Goal: Task Accomplishment & Management: Complete application form

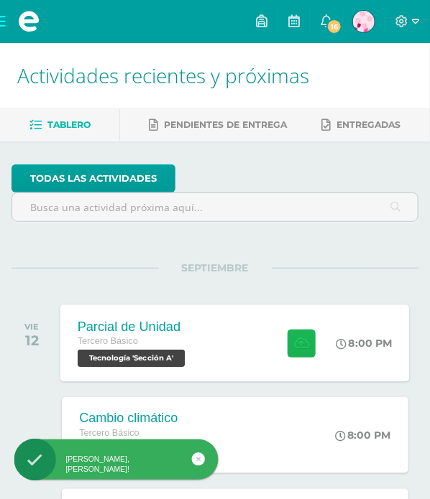
click at [304, 343] on icon at bounding box center [302, 343] width 15 height 12
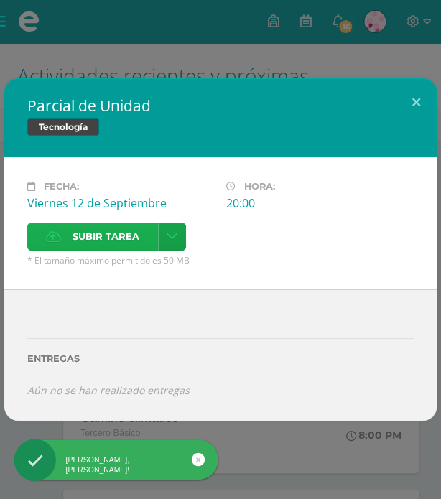
click at [103, 240] on span "Subir tarea" at bounding box center [106, 236] width 67 height 27
click at [0, 0] on input "Subir tarea" at bounding box center [0, 0] width 0 height 0
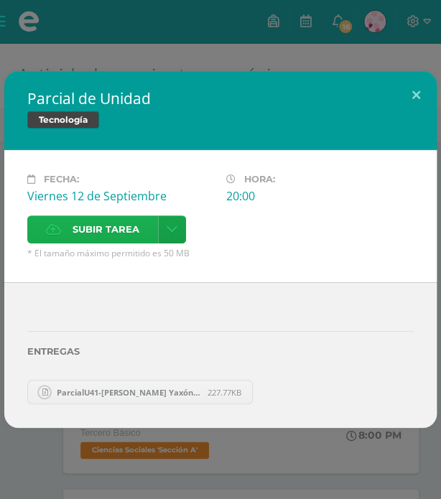
click at [114, 228] on span "Subir tarea" at bounding box center [106, 229] width 67 height 27
click at [0, 0] on input "Subir tarea" at bounding box center [0, 0] width 0 height 0
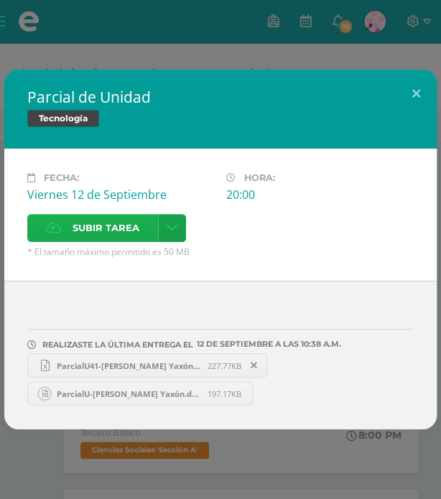
click at [108, 218] on span "Subir tarea" at bounding box center [106, 228] width 67 height 27
click at [0, 0] on input "Subir tarea" at bounding box center [0, 0] width 0 height 0
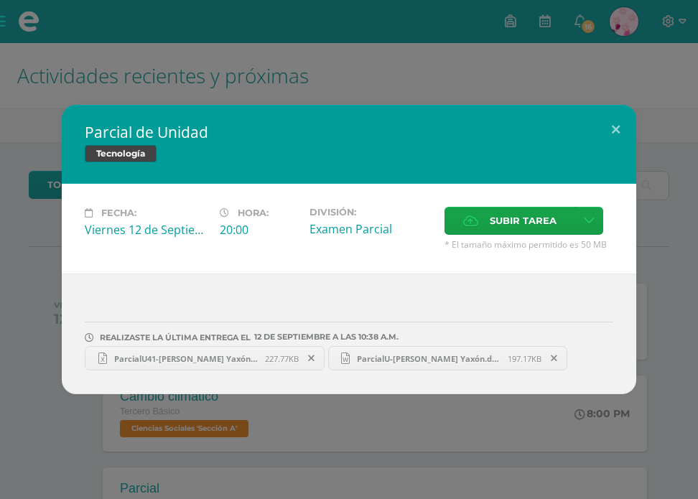
click at [241, 359] on span "ParcialU41-[PERSON_NAME] Yaxón.xlsx" at bounding box center [186, 359] width 158 height 11
click at [378, 361] on span "ParcialU-[PERSON_NAME] Yaxón.docx" at bounding box center [429, 359] width 158 height 11
click at [440, 212] on label "Subir tarea" at bounding box center [510, 221] width 131 height 28
click at [0, 0] on input "Subir tarea" at bounding box center [0, 0] width 0 height 0
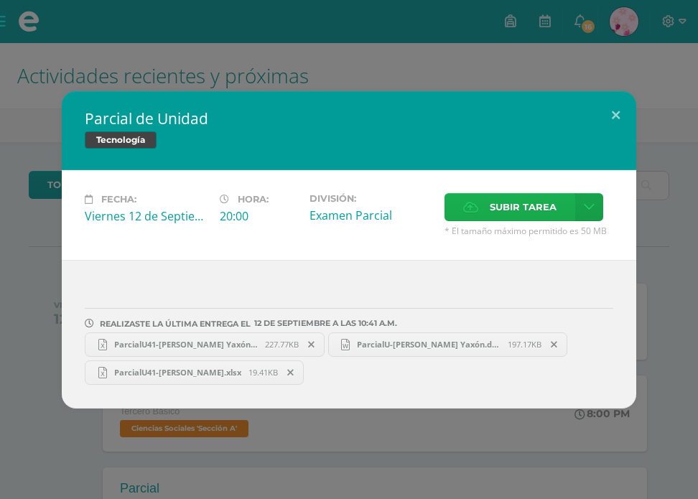
click at [440, 203] on span "Subir tarea" at bounding box center [523, 207] width 67 height 27
click at [0, 0] on input "Subir tarea" at bounding box center [0, 0] width 0 height 0
